Goal: Transaction & Acquisition: Purchase product/service

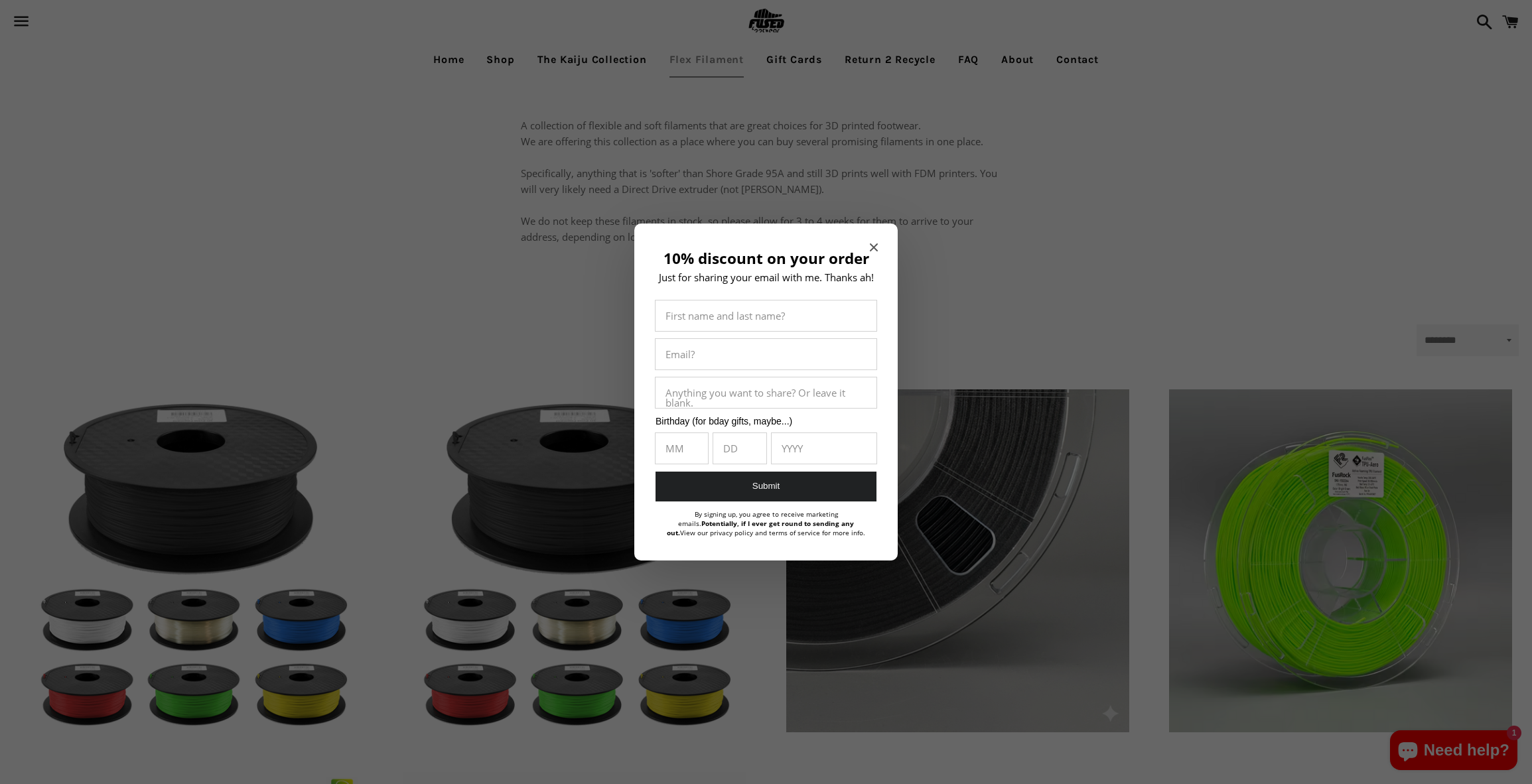
click at [875, 247] on icon "Close modal" at bounding box center [874, 247] width 8 height 8
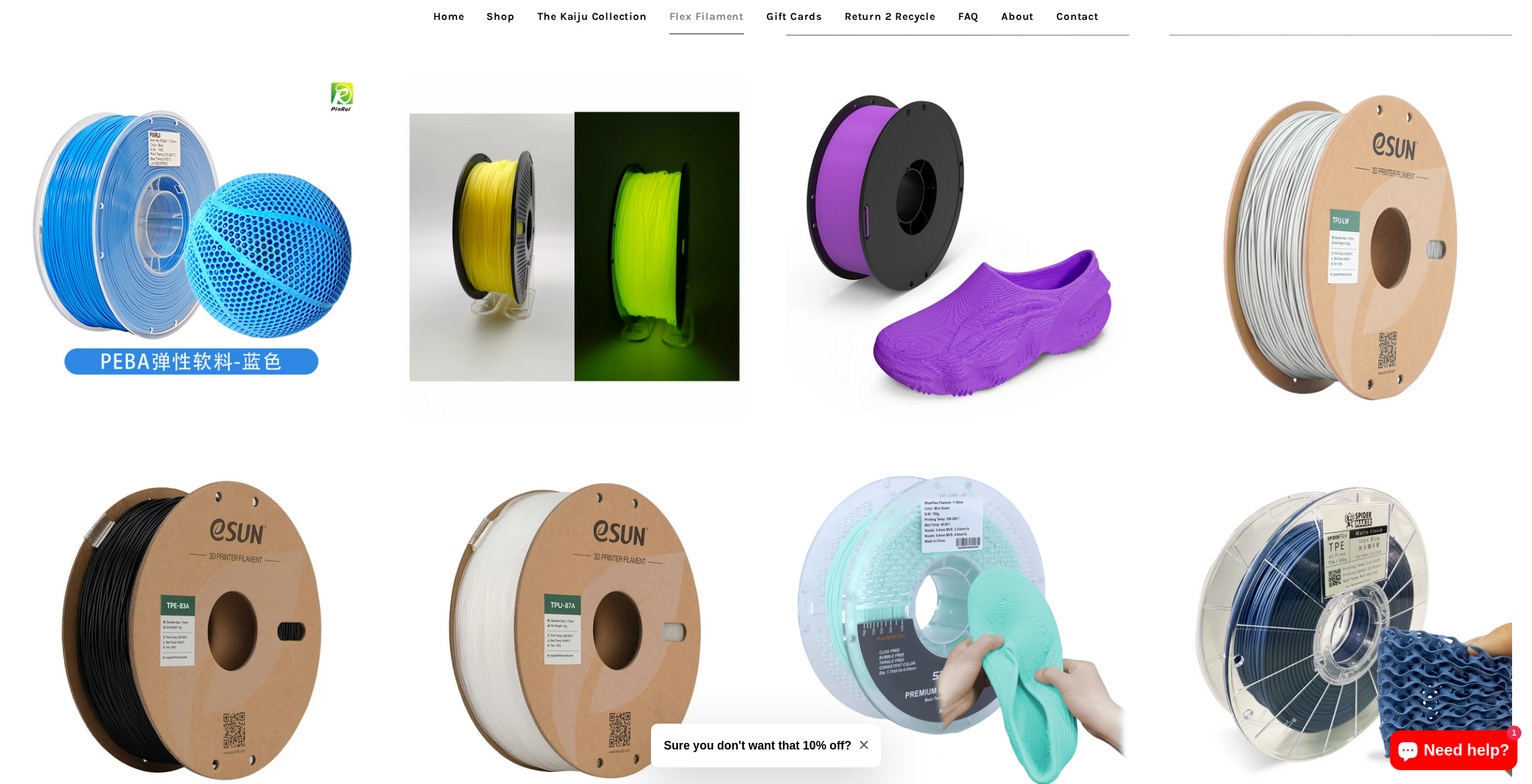
scroll to position [598, 0]
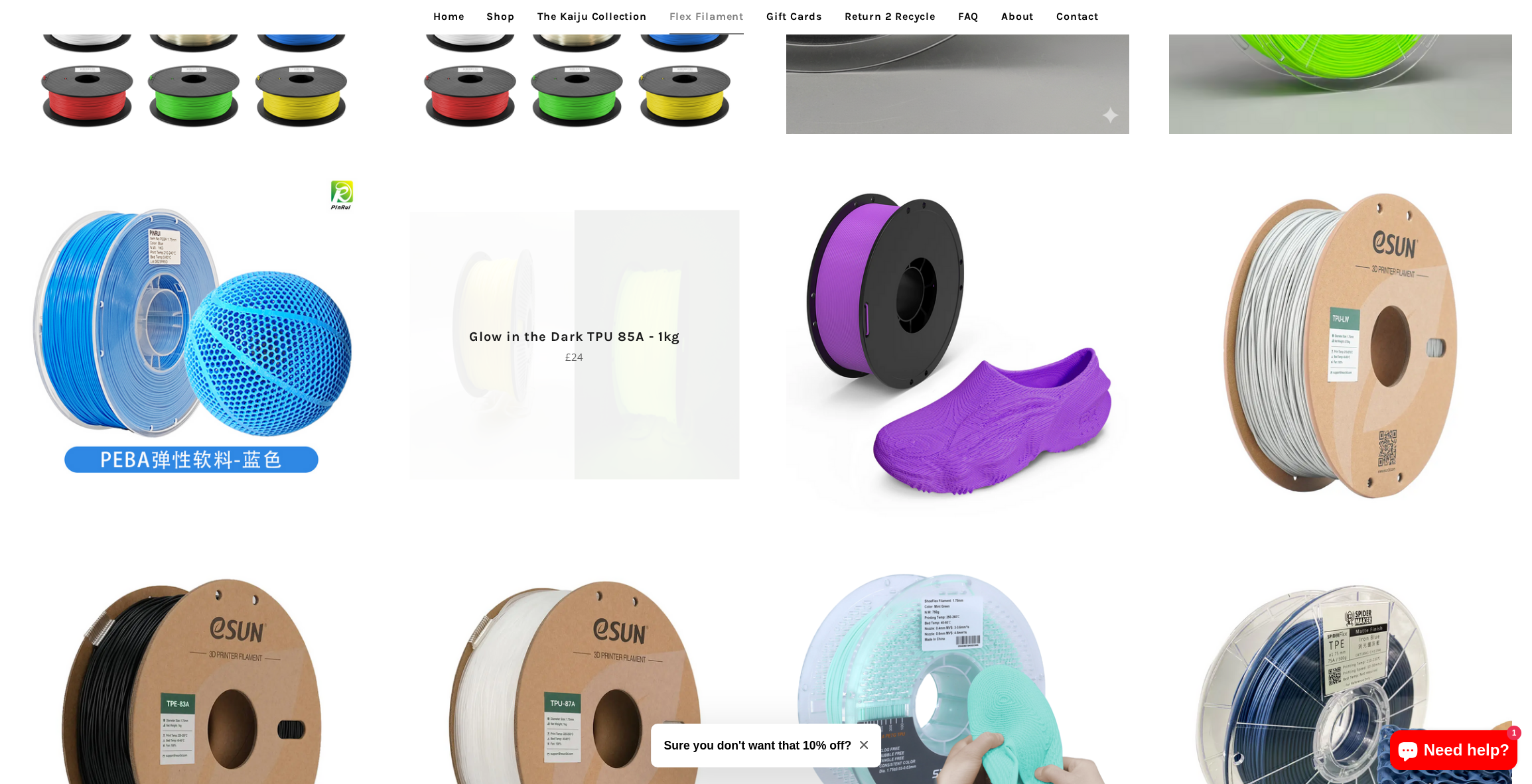
click at [635, 354] on p "Regular price £24" at bounding box center [574, 357] width 296 height 16
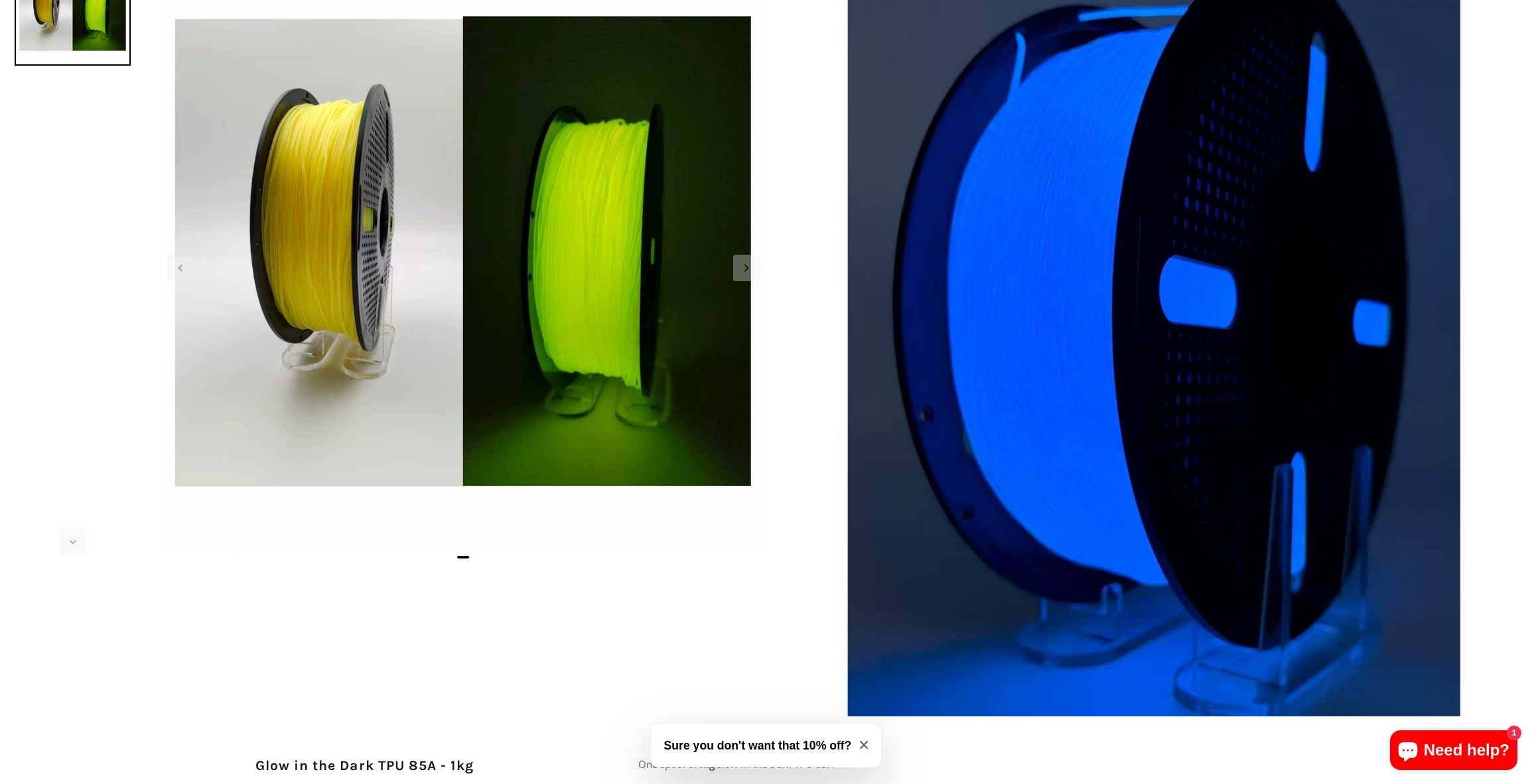
scroll to position [22, 0]
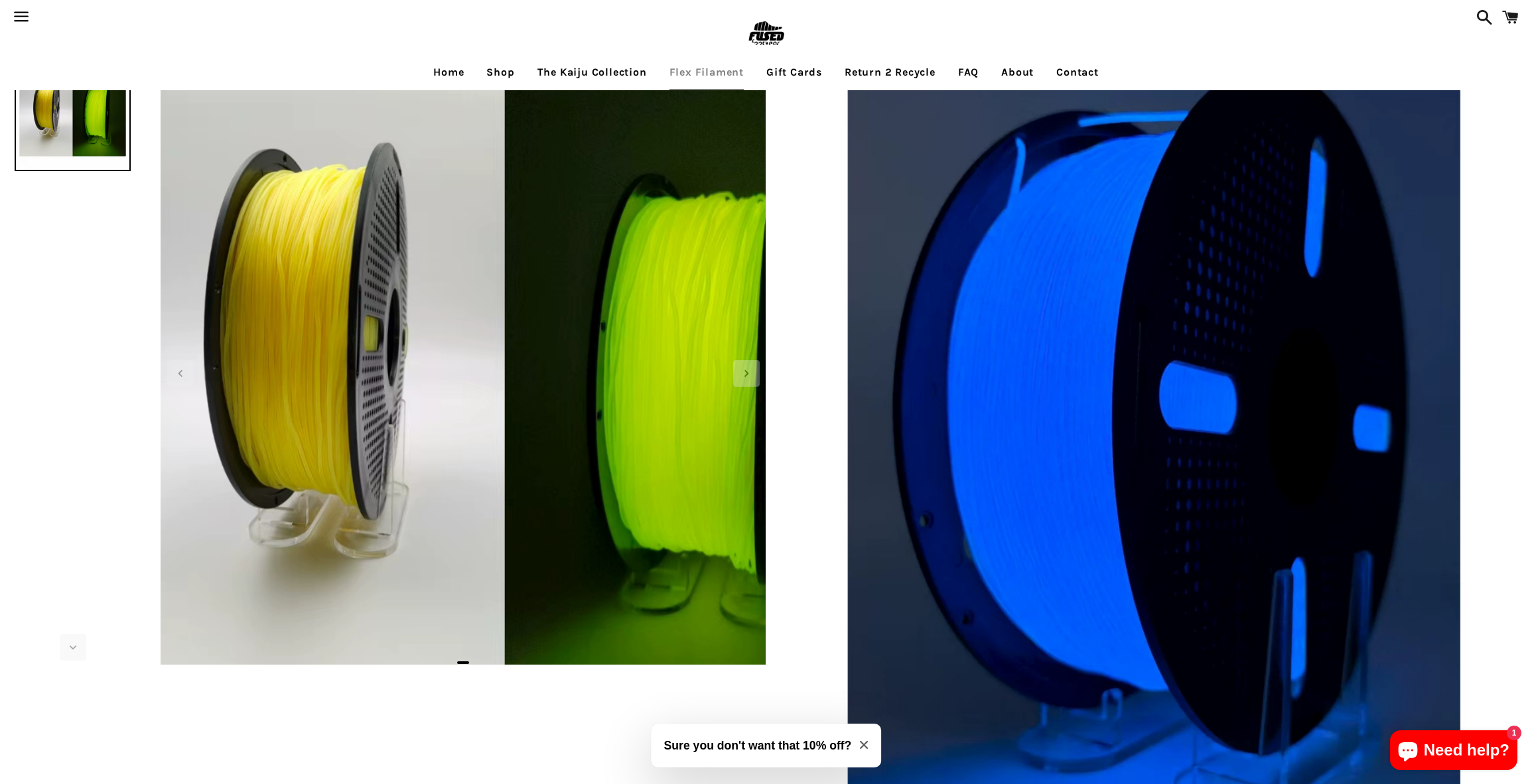
click at [362, 310] on img at bounding box center [505, 380] width 849 height 849
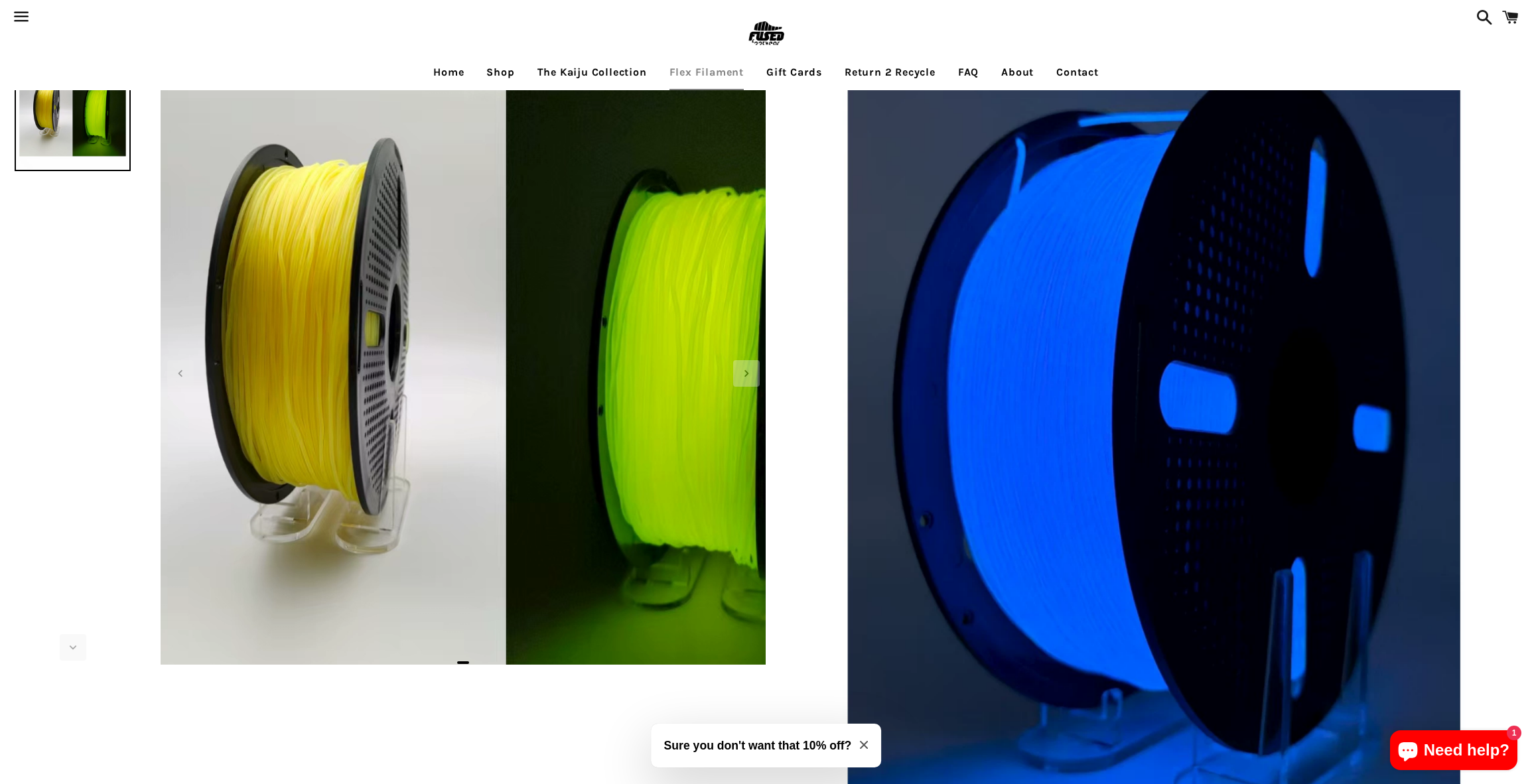
click at [359, 323] on img at bounding box center [506, 375] width 849 height 849
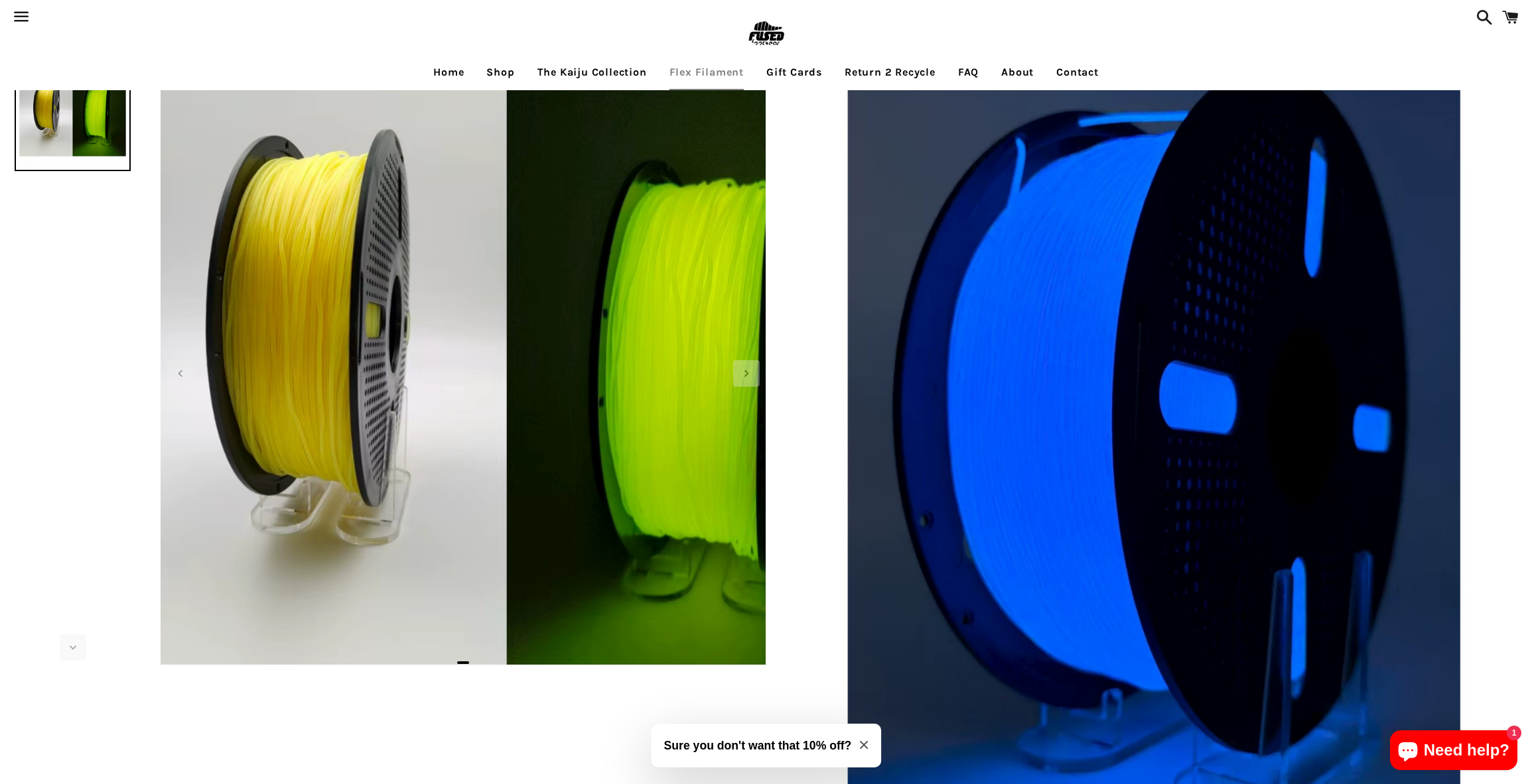
click at [325, 318] on img at bounding box center [506, 367] width 849 height 849
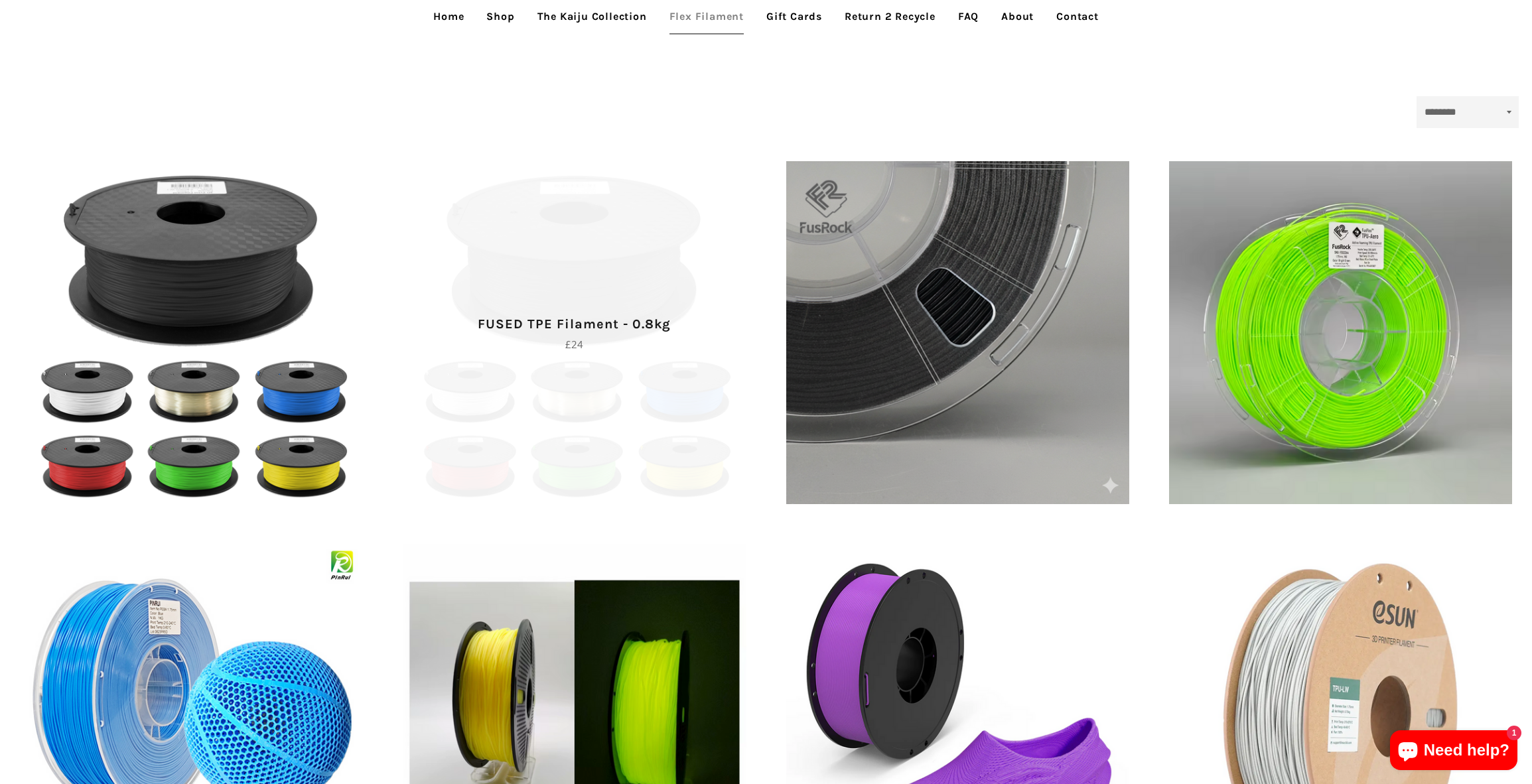
scroll to position [265, 0]
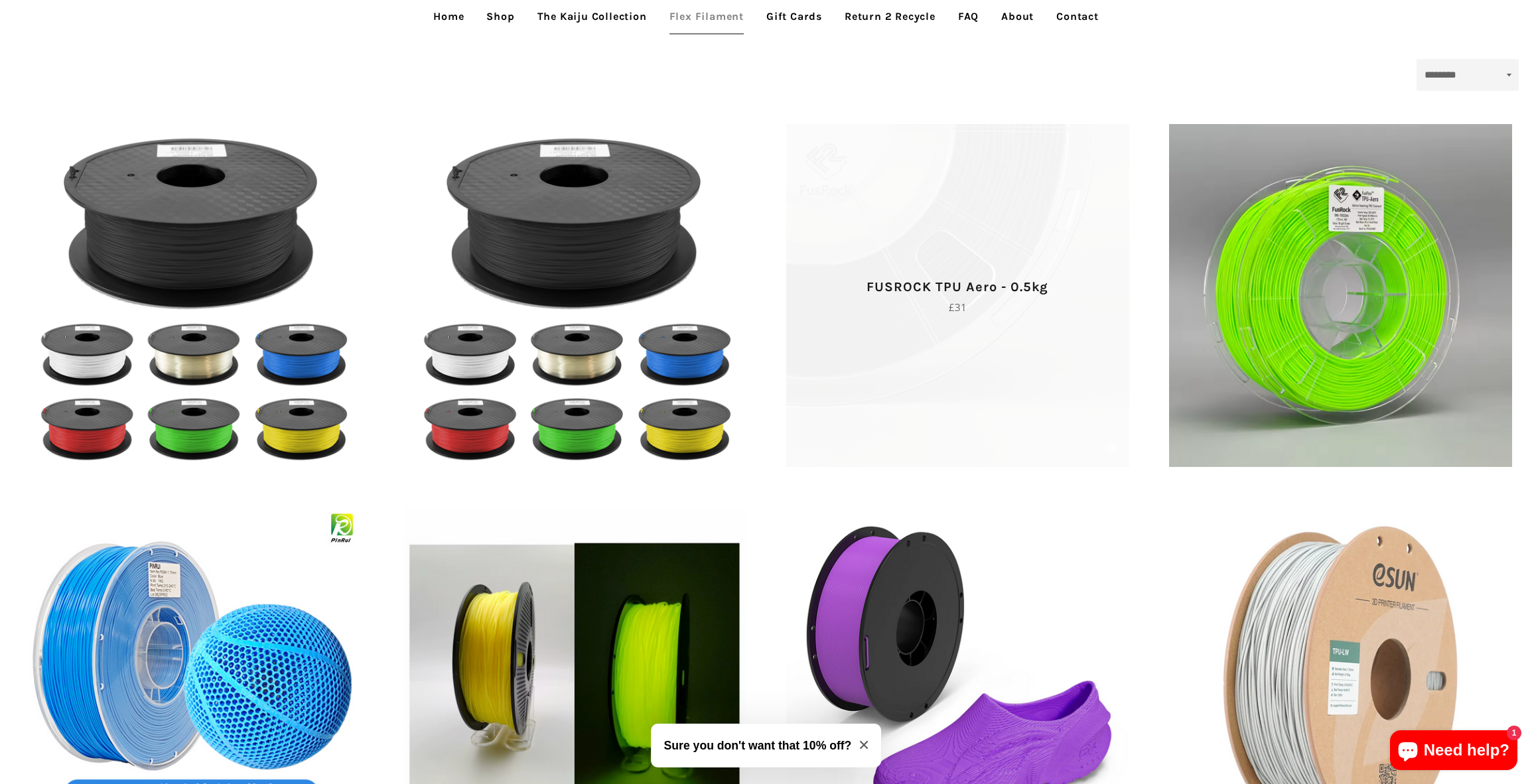
click at [945, 255] on span "FUSROCK TPU Aero - 0.5kg Regular price £31" at bounding box center [957, 295] width 343 height 343
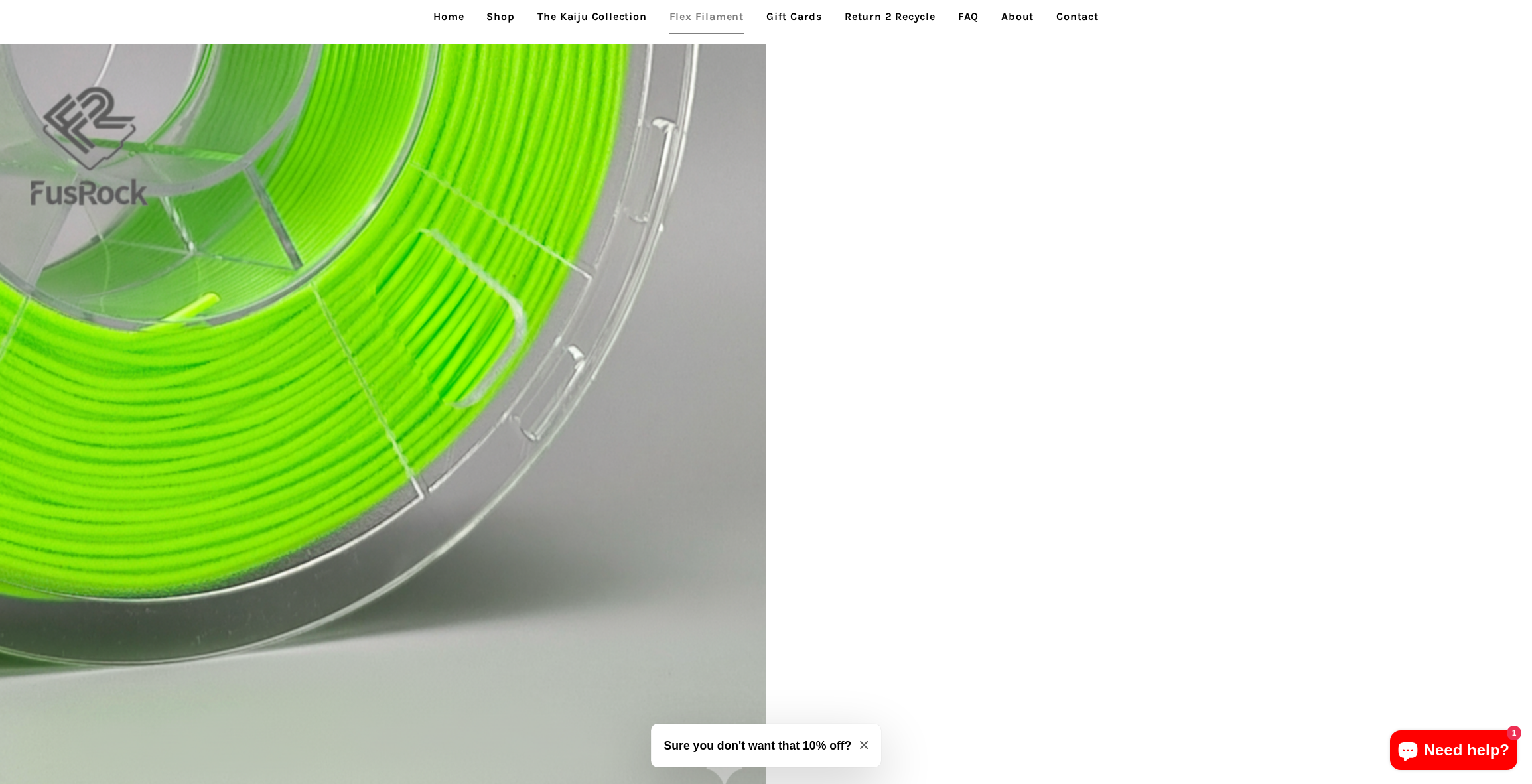
scroll to position [1238, 0]
